Goal: Find specific page/section: Find specific page/section

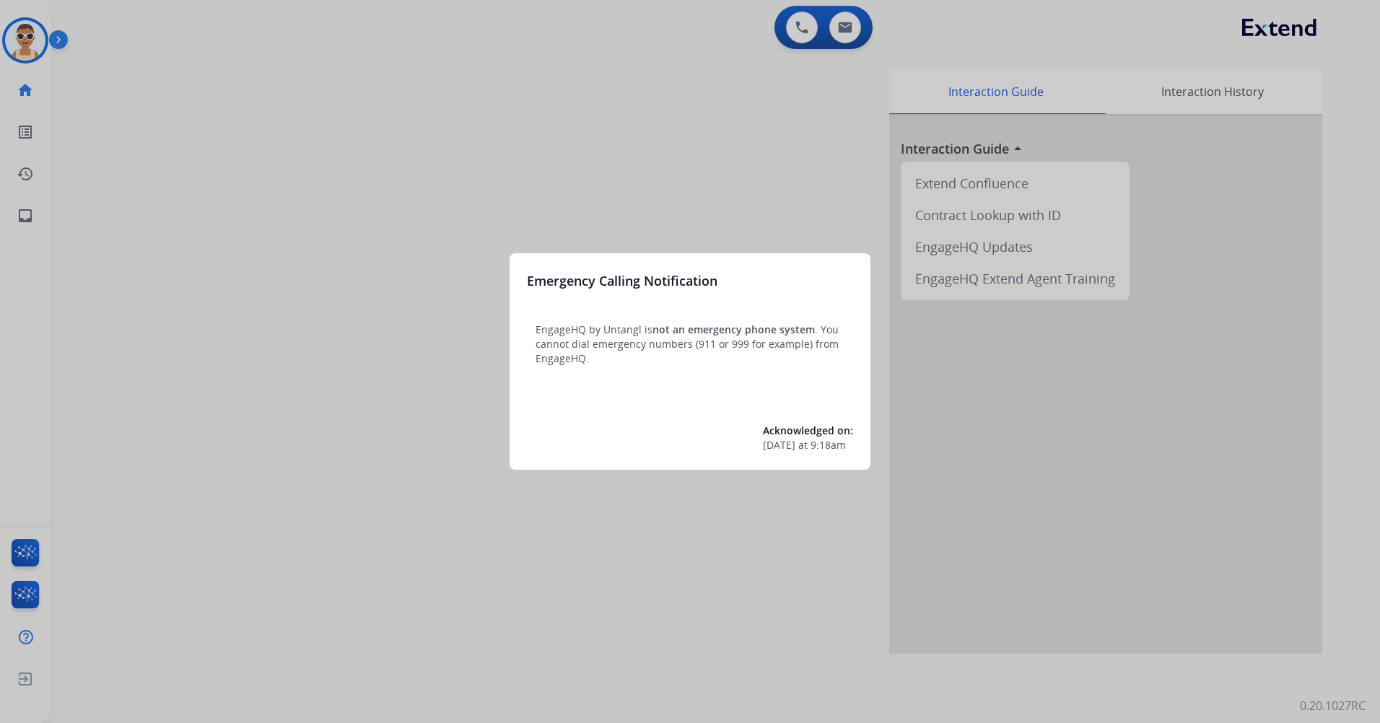
click at [476, 142] on div at bounding box center [690, 361] width 1380 height 723
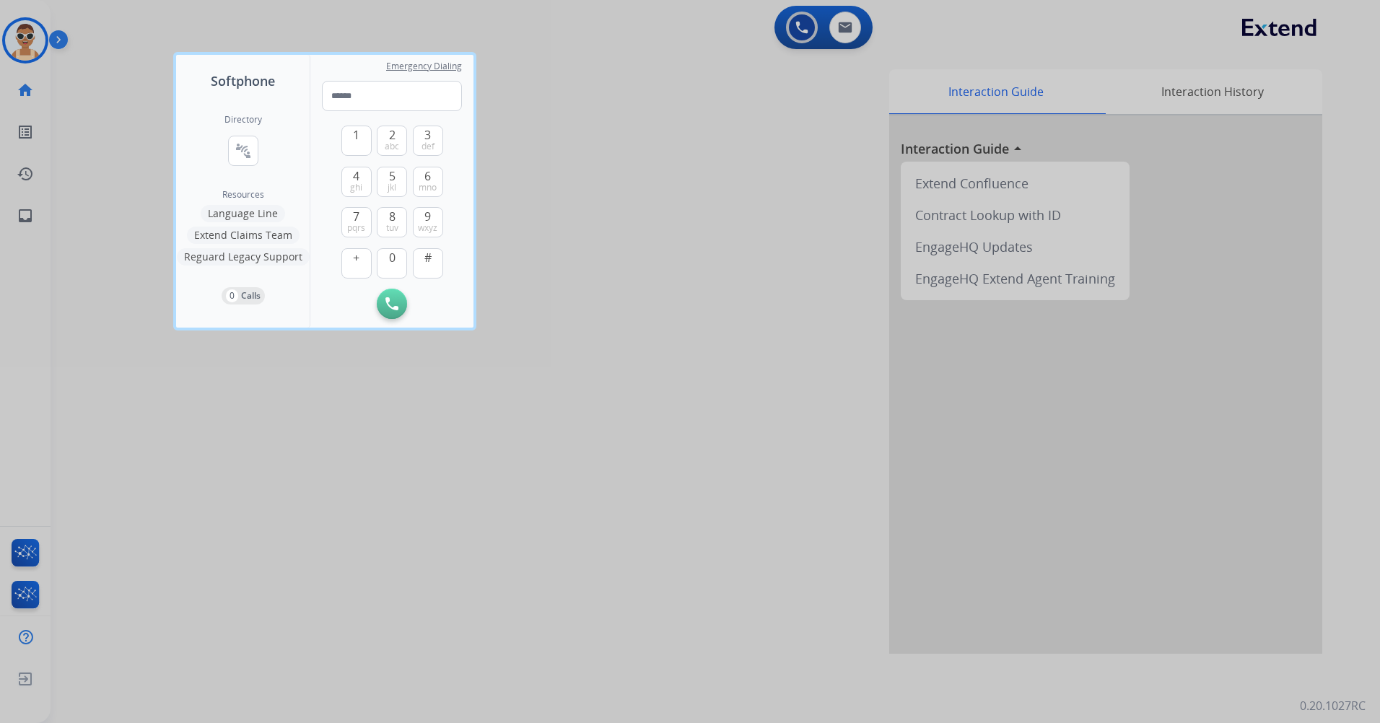
click at [634, 517] on div at bounding box center [690, 361] width 1380 height 723
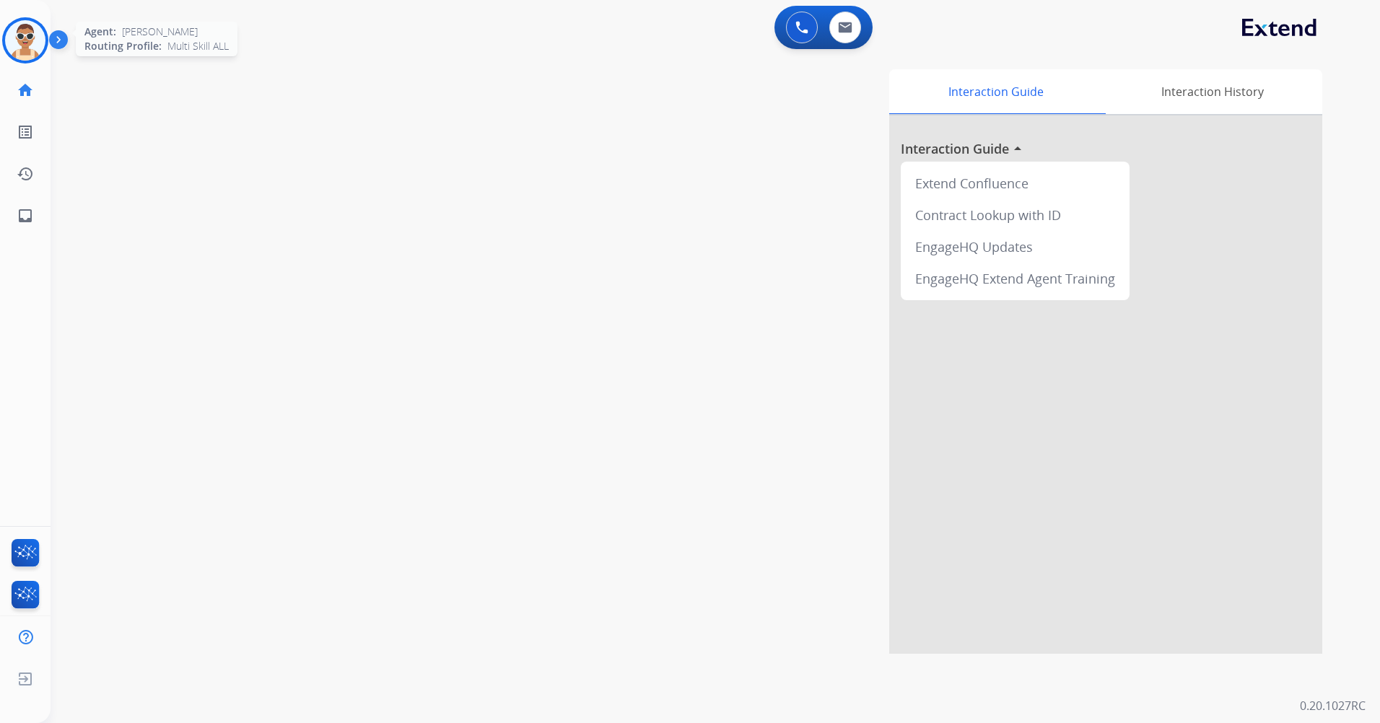
click at [20, 47] on img at bounding box center [25, 40] width 40 height 40
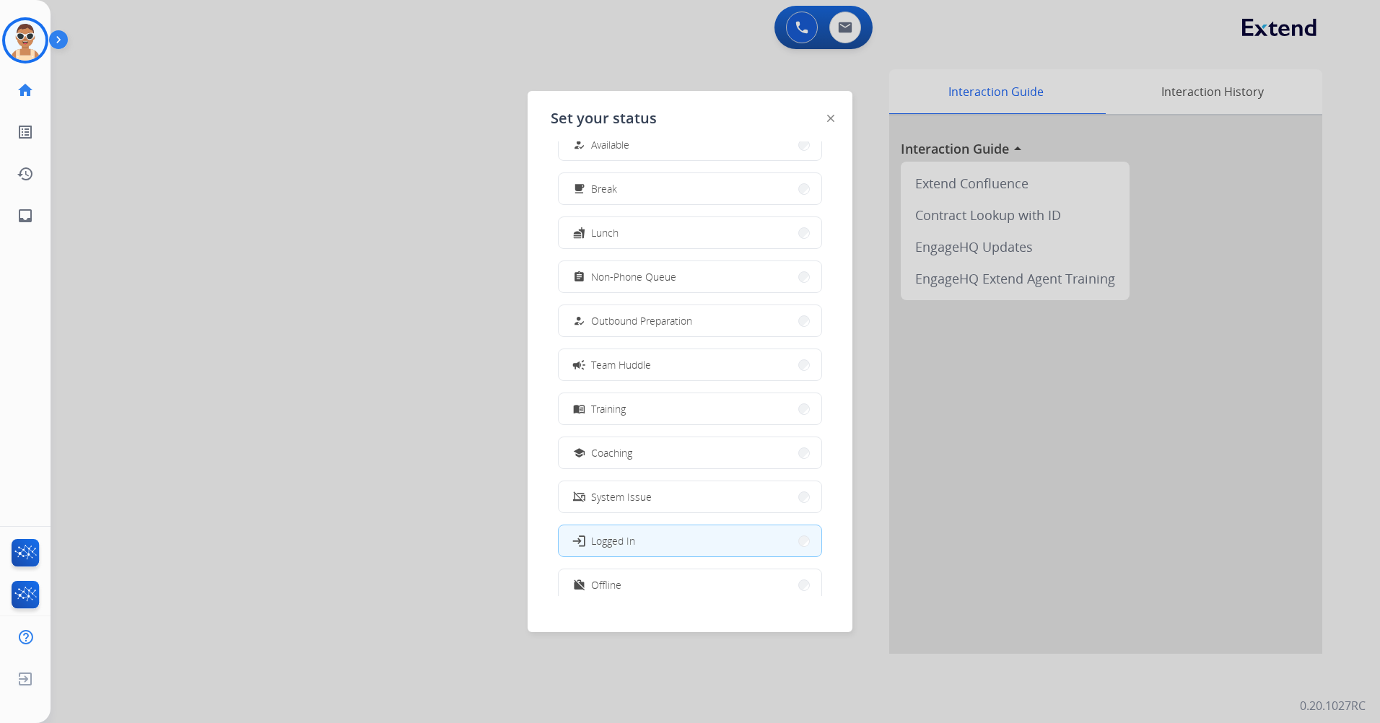
scroll to position [48, 0]
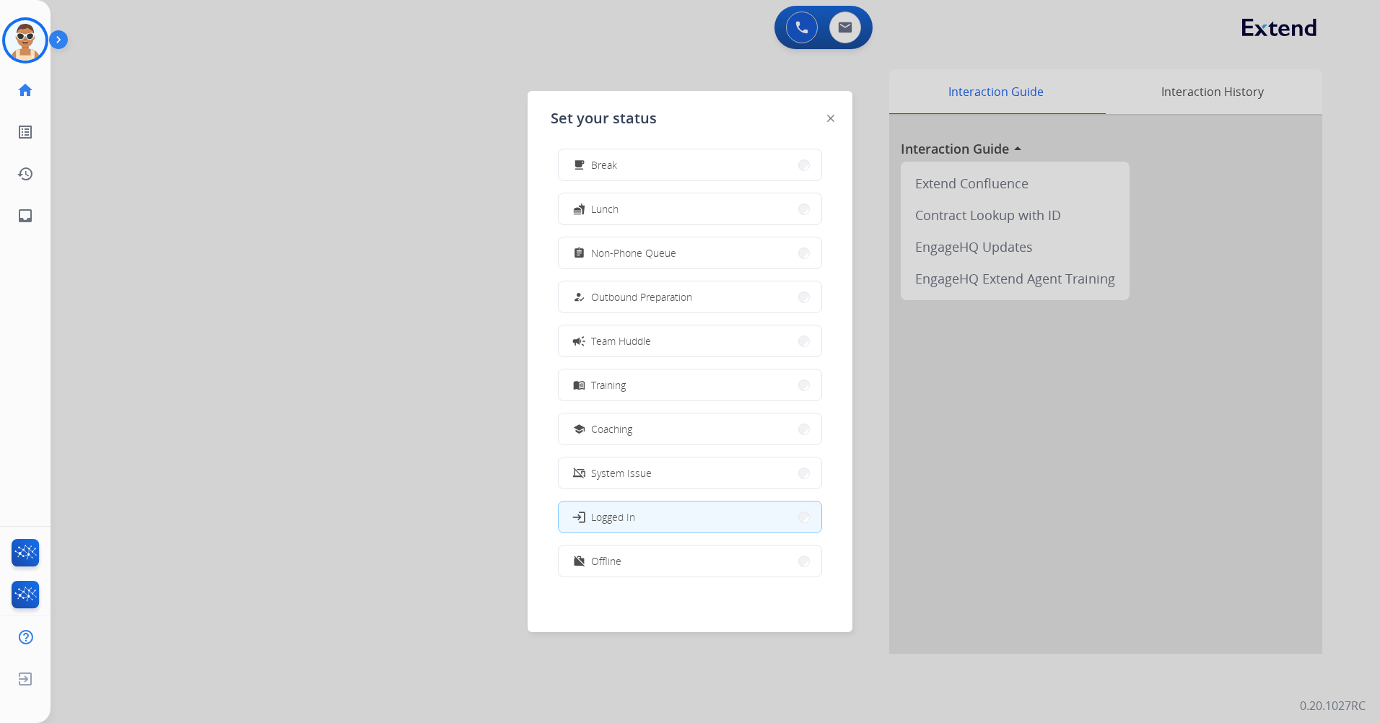
drag, startPoint x: 678, startPoint y: 549, endPoint x: 715, endPoint y: 497, distance: 63.7
click at [680, 549] on button "work_off Offline" at bounding box center [690, 561] width 263 height 31
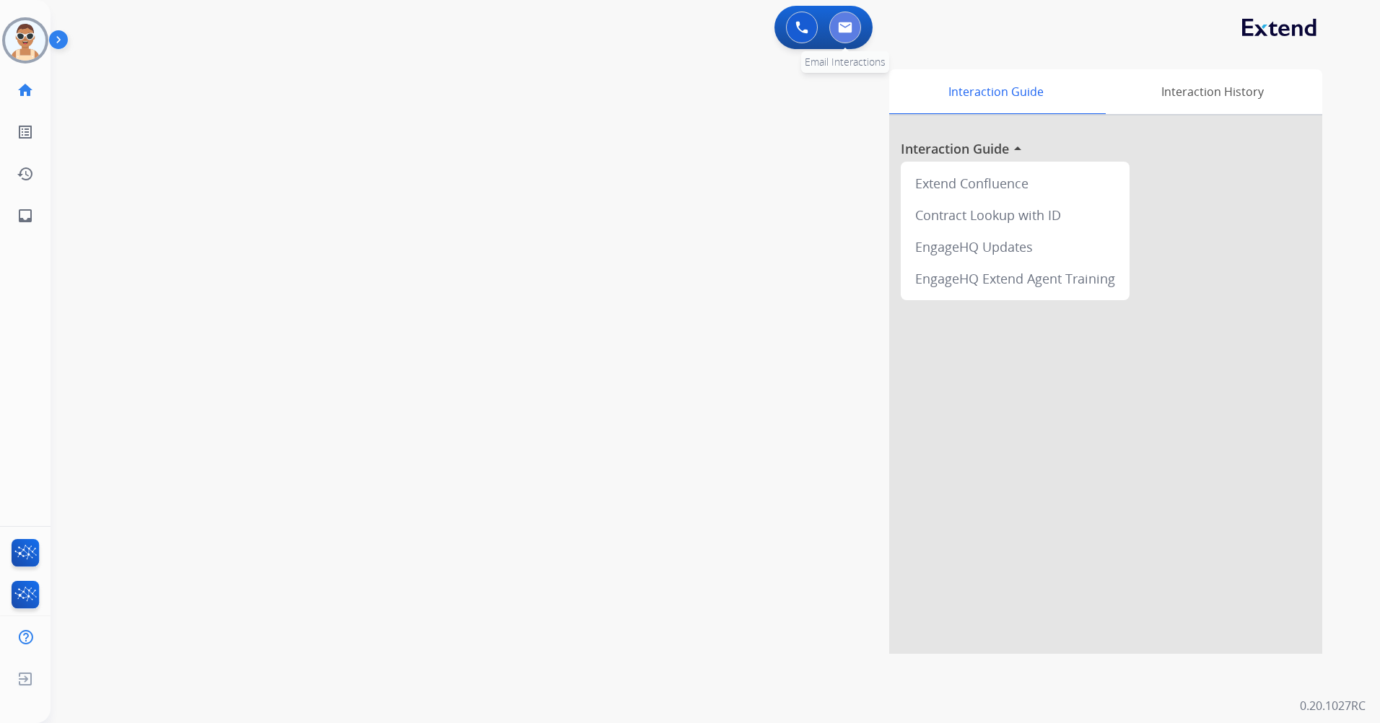
click at [856, 27] on button at bounding box center [846, 28] width 32 height 32
